Goal: Transaction & Acquisition: Purchase product/service

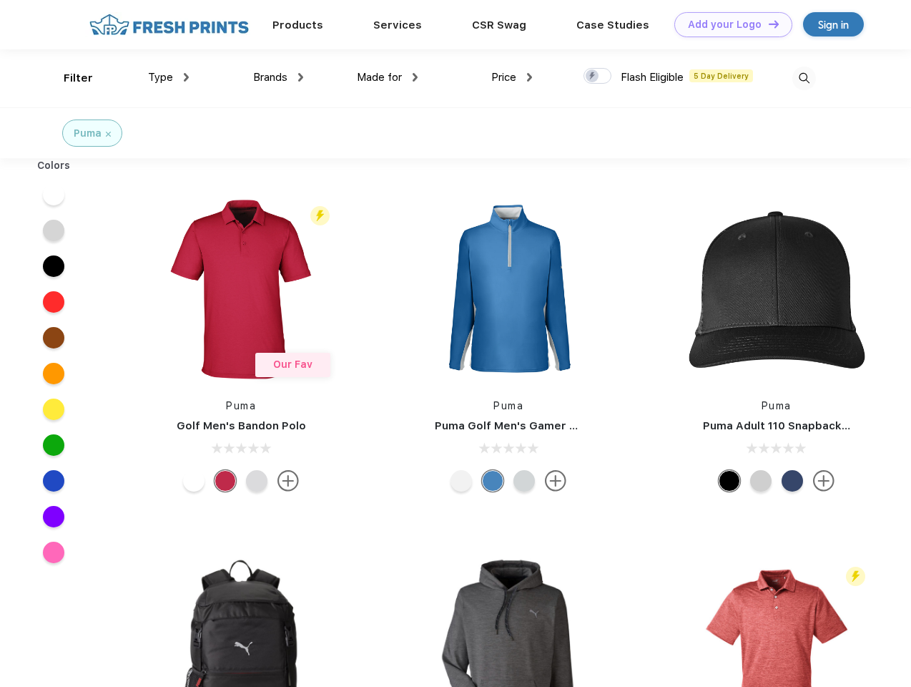
click at [728, 24] on link "Add your Logo Design Tool" at bounding box center [734, 24] width 118 height 25
click at [0, 0] on div "Design Tool" at bounding box center [0, 0] width 0 height 0
click at [768, 24] on link "Add your Logo Design Tool" at bounding box center [734, 24] width 118 height 25
click at [69, 78] on div "Filter" at bounding box center [78, 78] width 29 height 16
click at [169, 77] on span "Type" at bounding box center [160, 77] width 25 height 13
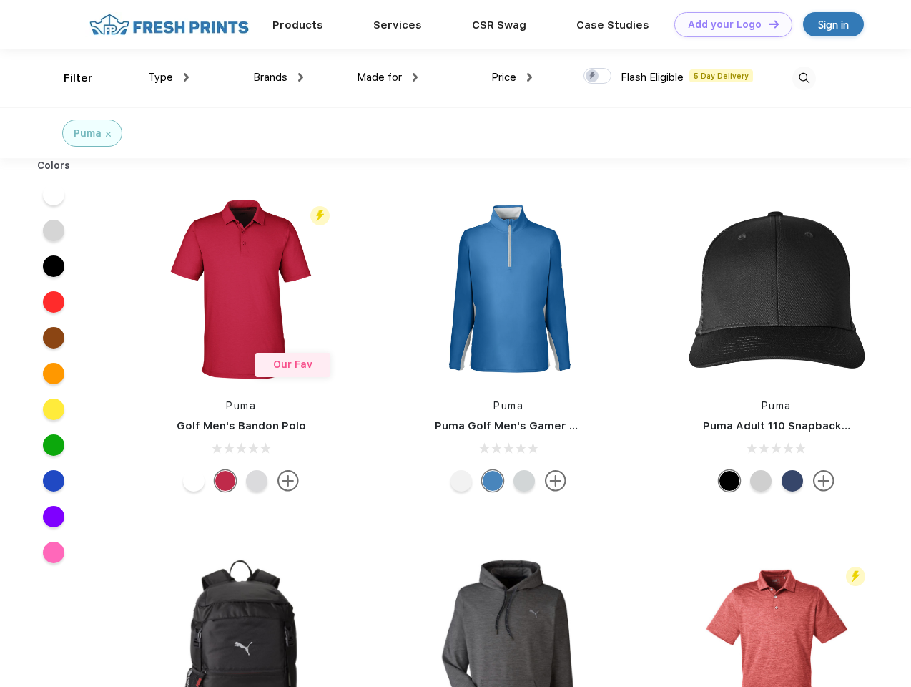
click at [278, 77] on span "Brands" at bounding box center [270, 77] width 34 height 13
click at [388, 77] on span "Made for" at bounding box center [379, 77] width 45 height 13
click at [512, 77] on span "Price" at bounding box center [503, 77] width 25 height 13
click at [598, 77] on div at bounding box center [598, 76] width 28 height 16
click at [593, 77] on input "checkbox" at bounding box center [588, 71] width 9 height 9
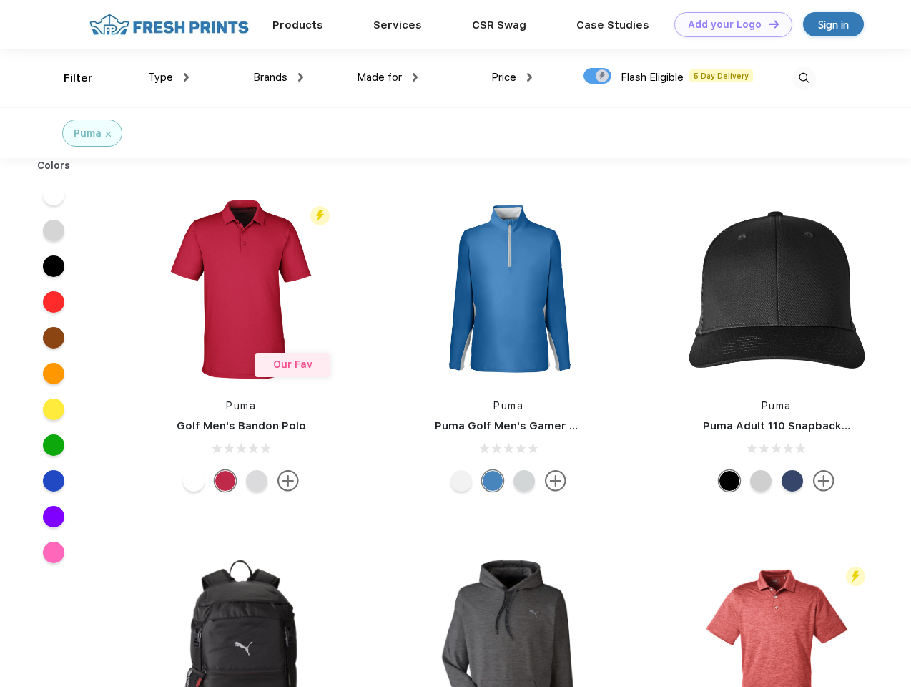
click at [804, 78] on img at bounding box center [805, 79] width 24 height 24
